Goal: Information Seeking & Learning: Check status

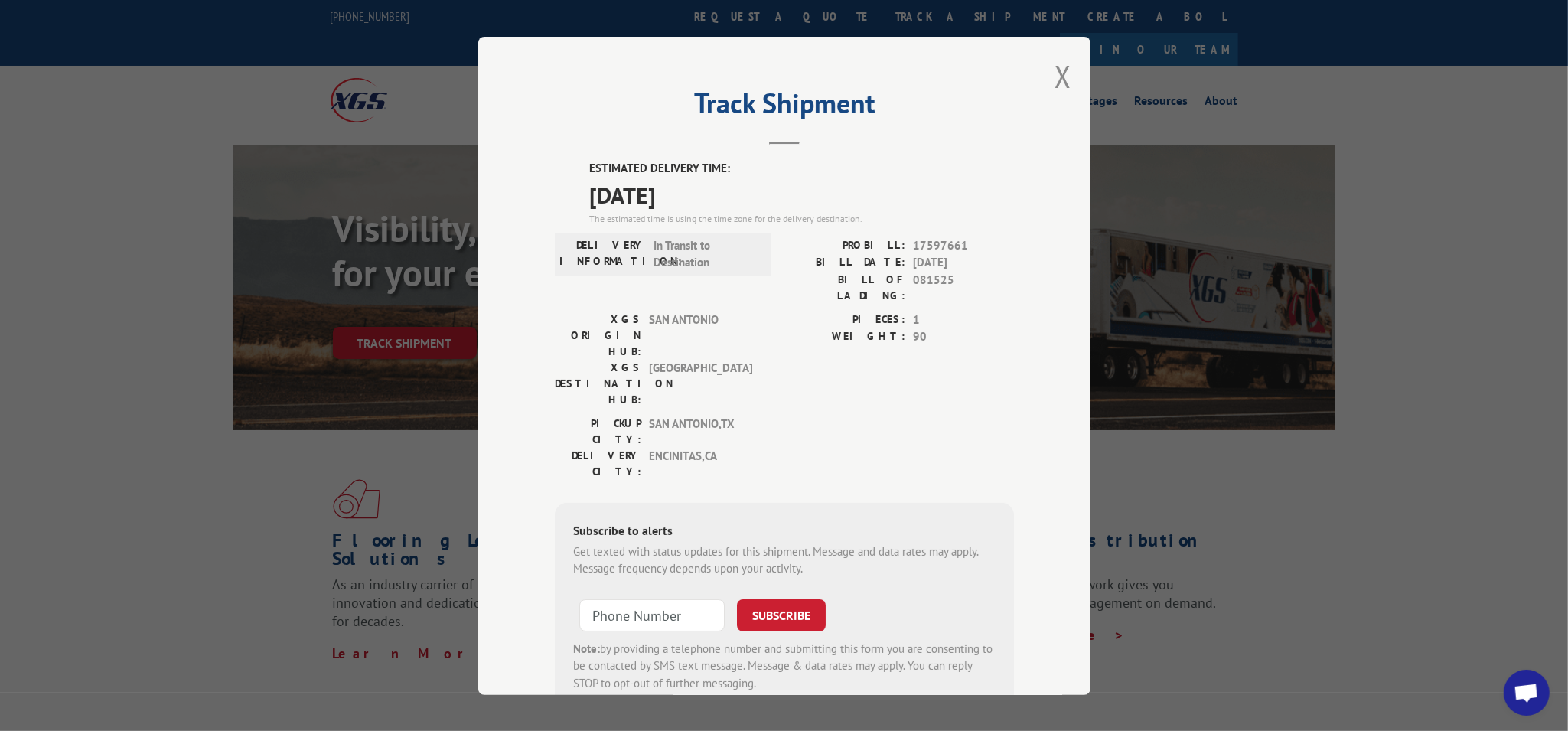
click at [1367, 278] on div "Track Shipment ESTIMATED DELIVERY TIME: [DATE] The estimated time is using the …" at bounding box center [784, 366] width 1568 height 731
drag, startPoint x: 906, startPoint y: 240, endPoint x: 963, endPoint y: 241, distance: 57.0
click at [963, 241] on span "17597661" at bounding box center [963, 246] width 101 height 18
copy span "17597661"
click at [1059, 78] on button "Close modal" at bounding box center [1062, 76] width 17 height 41
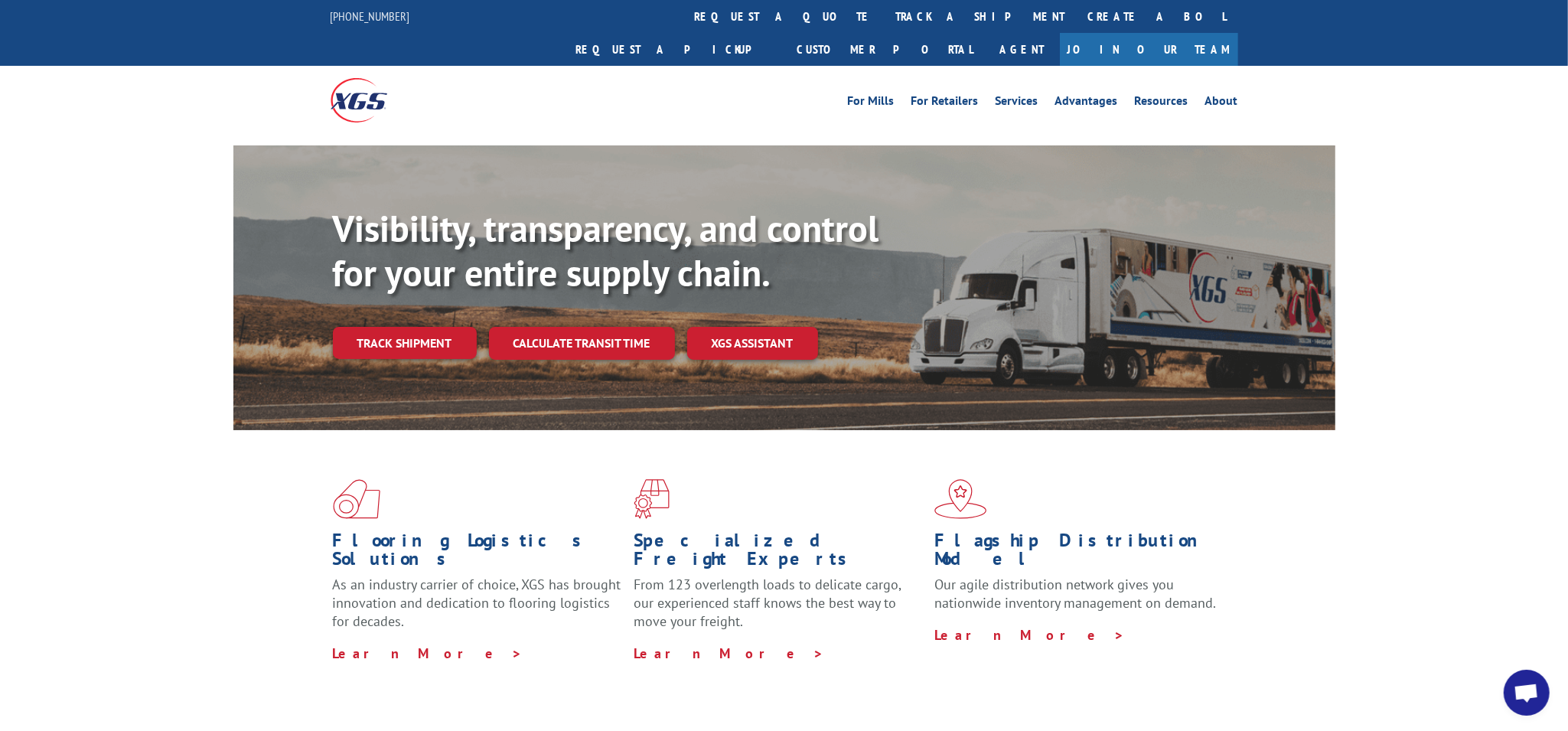
click at [885, 16] on link "track a shipment" at bounding box center [980, 16] width 192 height 33
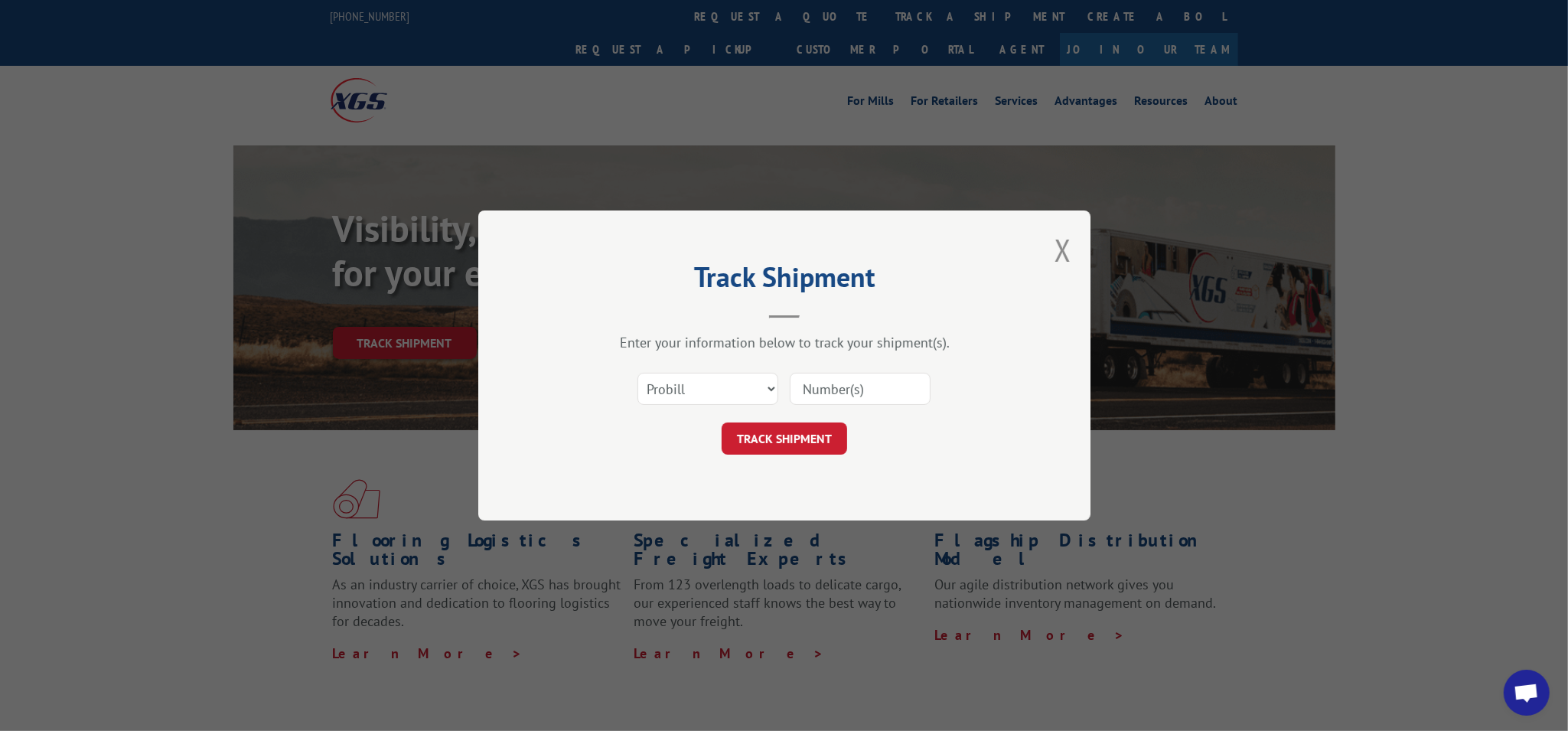
click at [840, 391] on input at bounding box center [860, 389] width 140 height 32
paste input "17597661"
type input "17597661"
click at [813, 460] on div "Track Shipment Enter your information below to track your shipment(s). Select c…" at bounding box center [784, 366] width 612 height 310
click at [811, 442] on button "TRACK SHIPMENT" at bounding box center [784, 438] width 125 height 32
